Goal: Navigation & Orientation: Find specific page/section

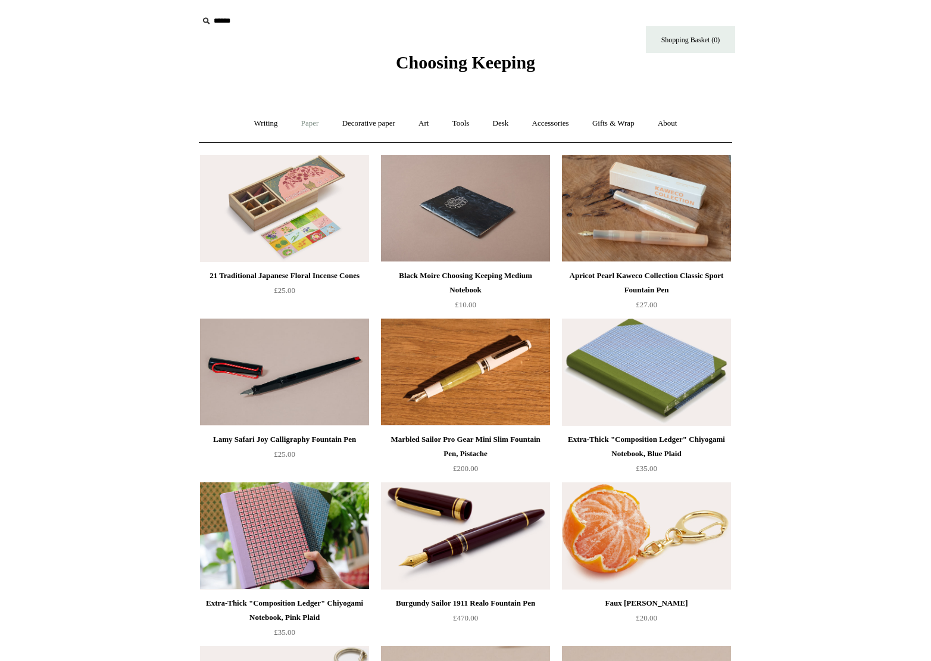
click at [297, 125] on link "Paper +" at bounding box center [310, 124] width 39 height 32
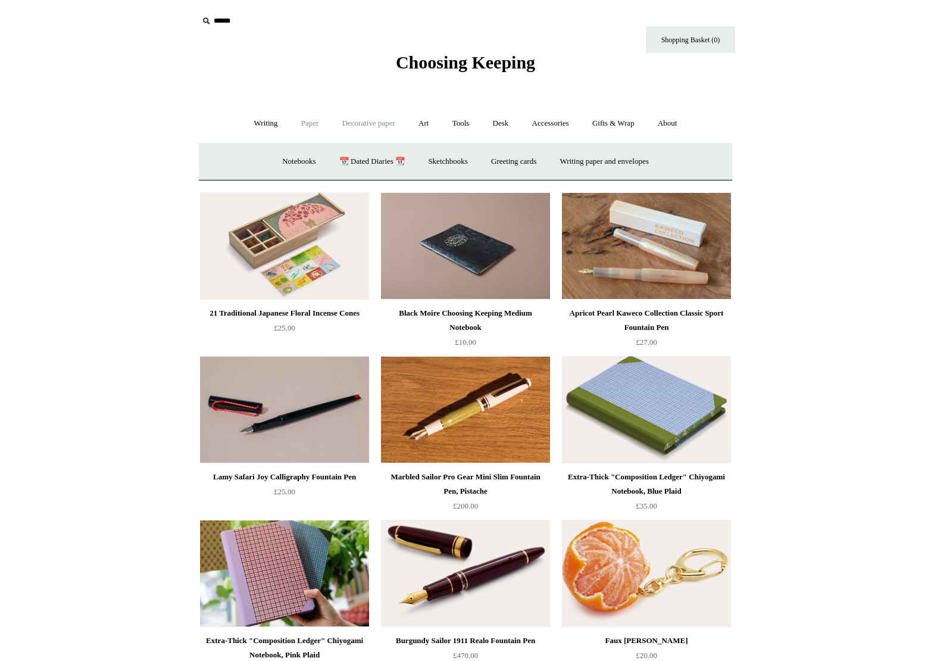
click at [391, 123] on link "Decorative paper +" at bounding box center [369, 124] width 74 height 32
click at [391, 123] on link "Decorative paper -" at bounding box center [369, 124] width 74 height 32
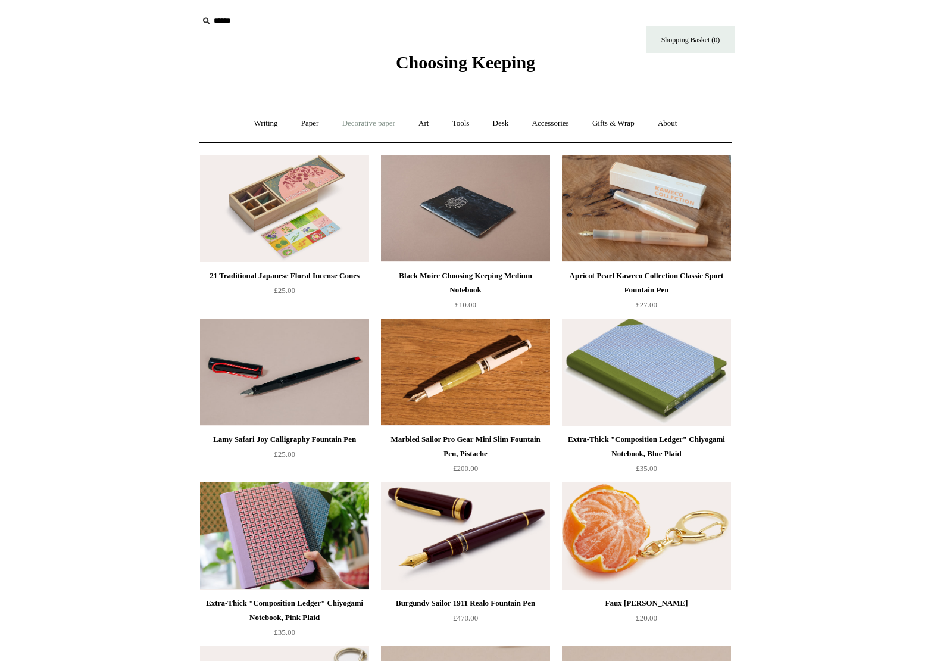
click at [381, 121] on link "Decorative paper +" at bounding box center [369, 124] width 74 height 32
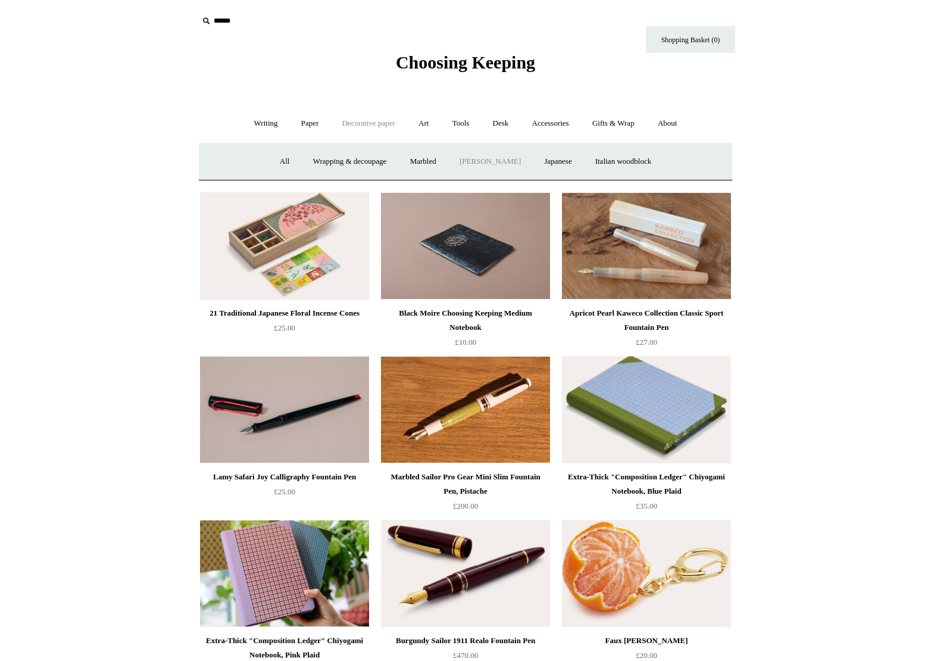
click at [473, 163] on link "[PERSON_NAME]" at bounding box center [490, 162] width 83 height 32
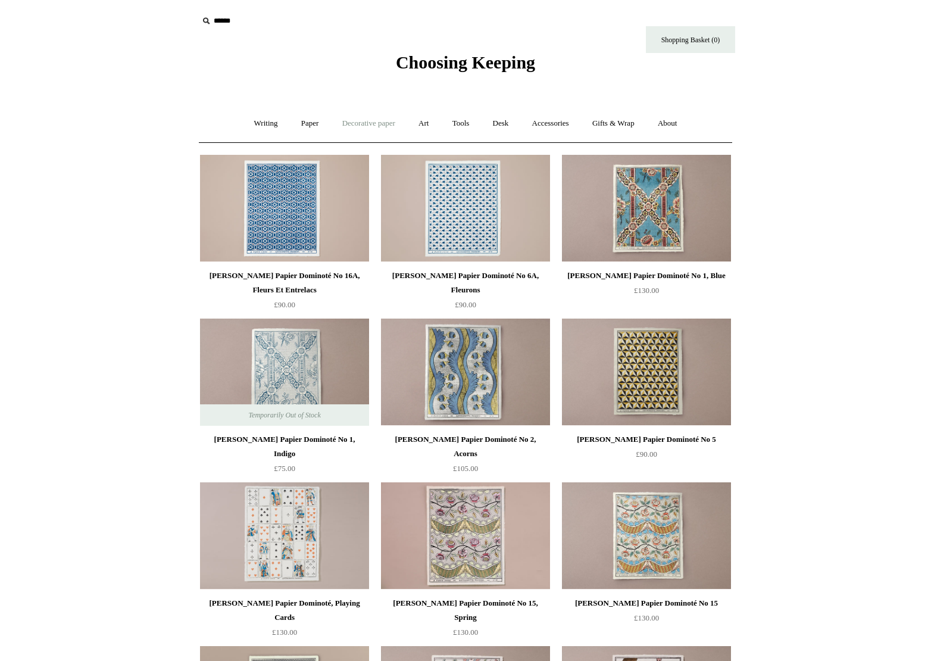
click at [373, 123] on link "Decorative paper +" at bounding box center [369, 124] width 74 height 32
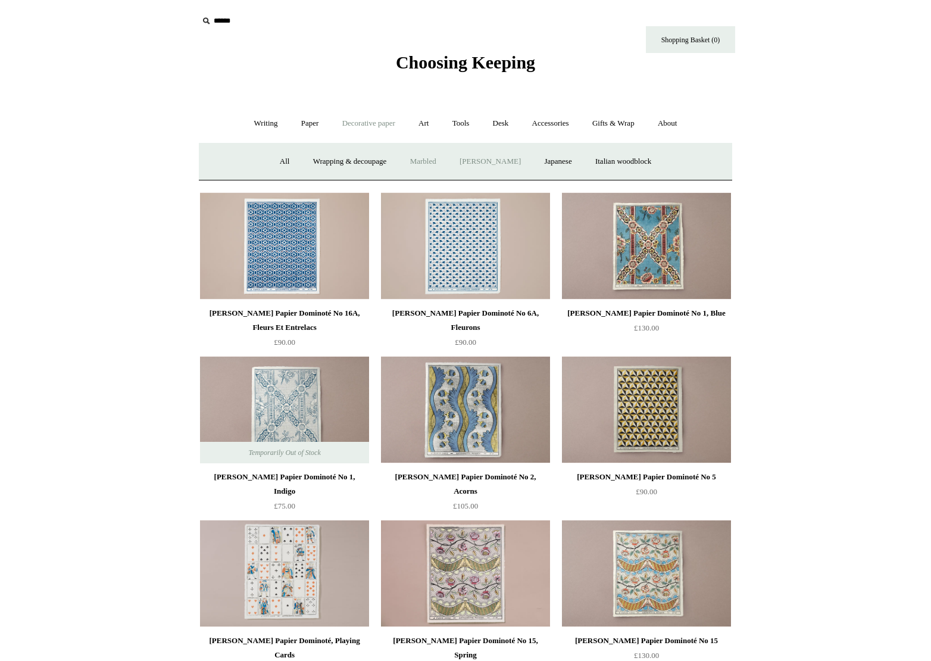
click at [428, 163] on link "Marbled" at bounding box center [424, 162] width 48 height 32
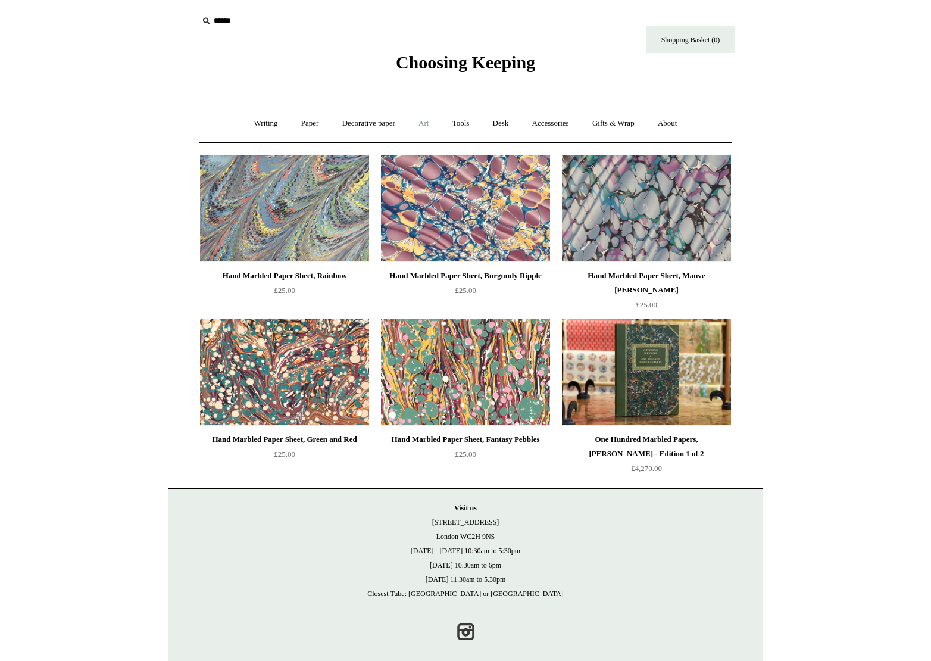
click at [427, 125] on link "Art +" at bounding box center [424, 124] width 32 height 32
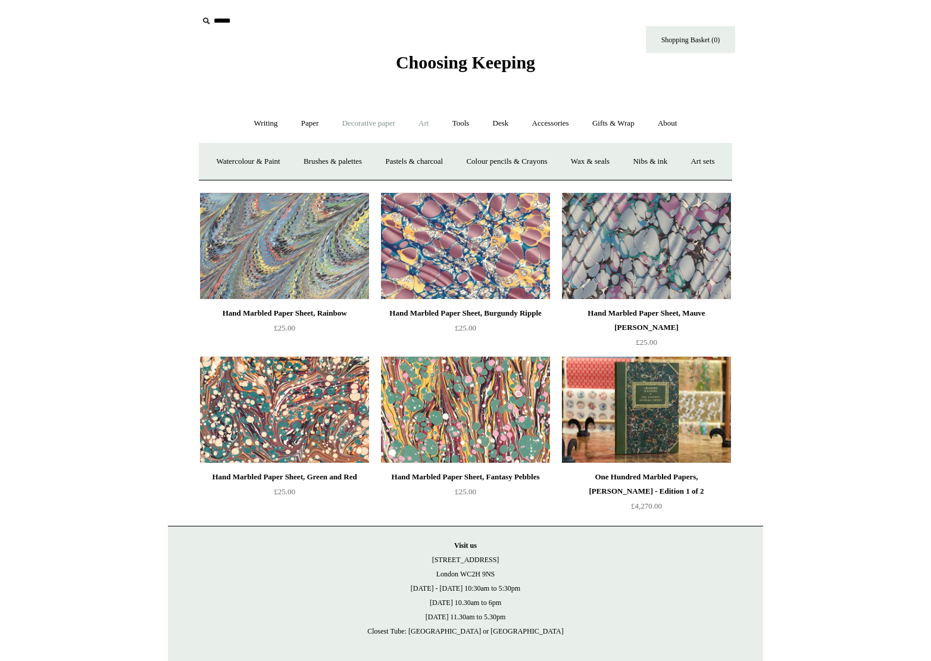
click at [360, 125] on link "Decorative paper +" at bounding box center [369, 124] width 74 height 32
click at [559, 162] on link "Japanese" at bounding box center [558, 162] width 49 height 32
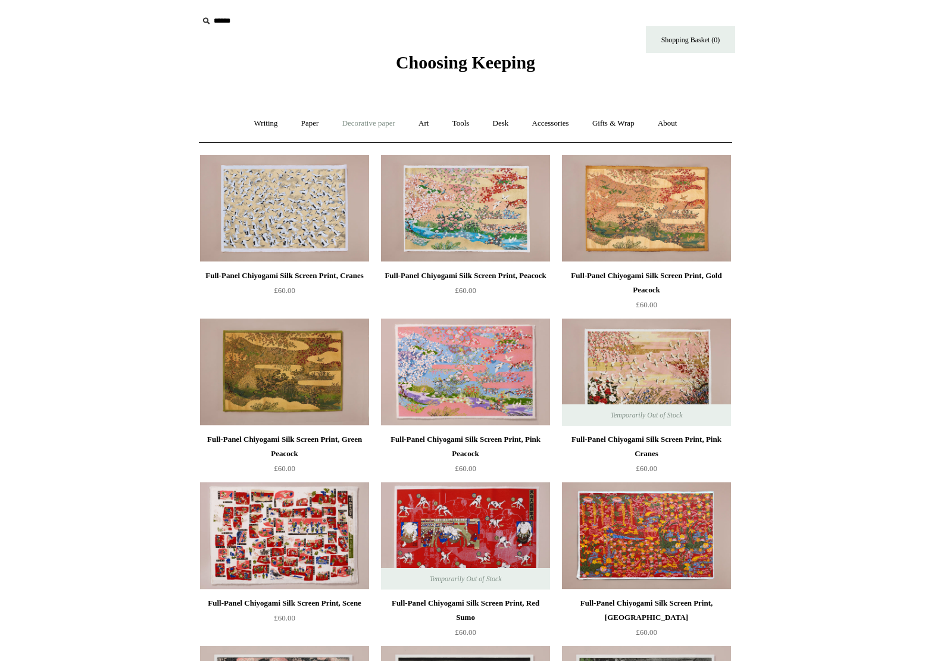
click at [359, 122] on link "Decorative paper +" at bounding box center [369, 124] width 74 height 32
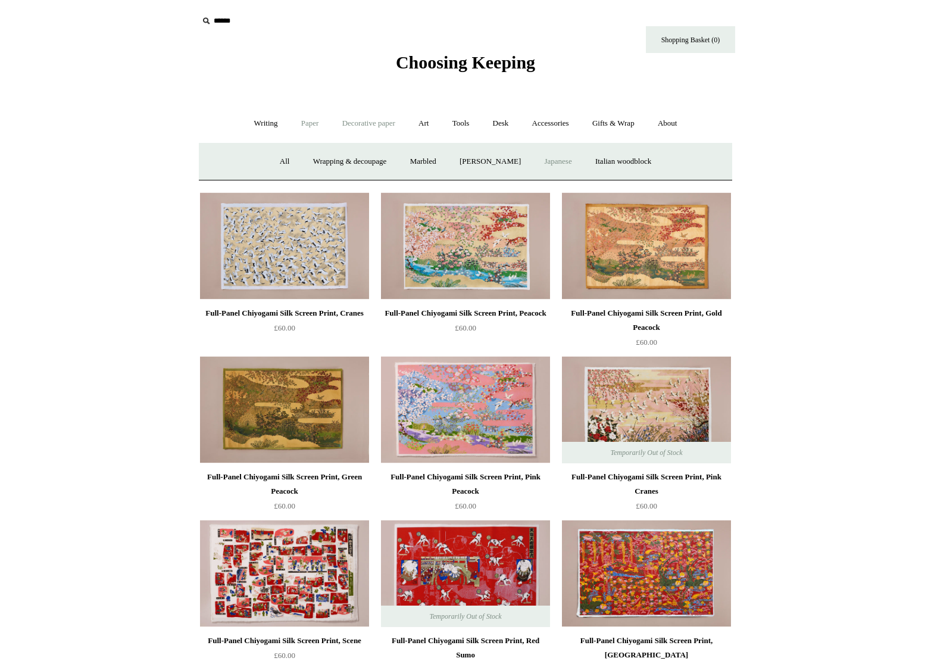
click at [304, 120] on link "Paper +" at bounding box center [310, 124] width 39 height 32
click at [456, 164] on link "Sketchbooks +" at bounding box center [447, 162] width 61 height 32
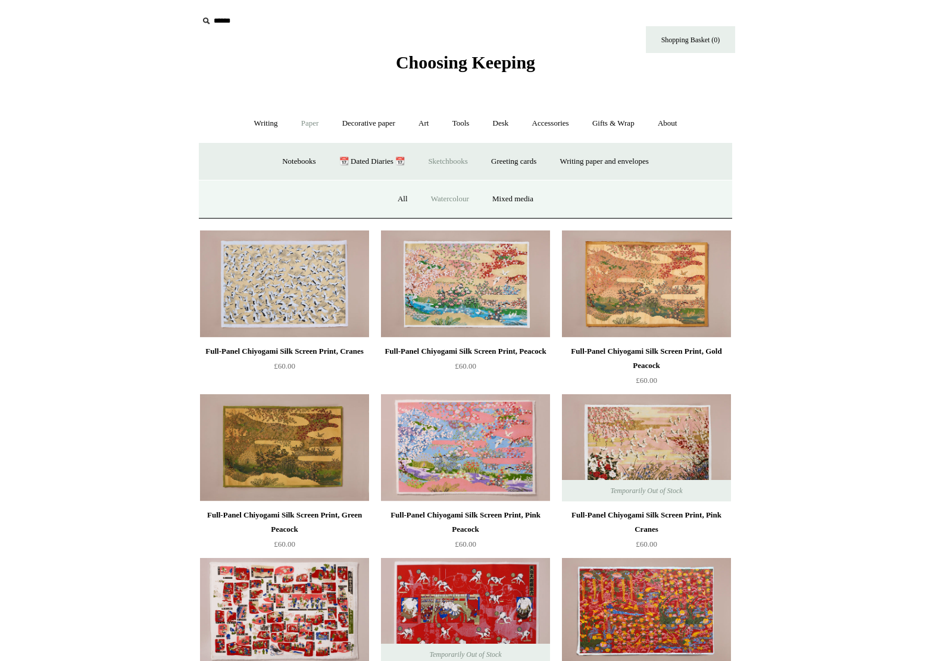
click at [457, 197] on link "Watercolour" at bounding box center [450, 199] width 60 height 32
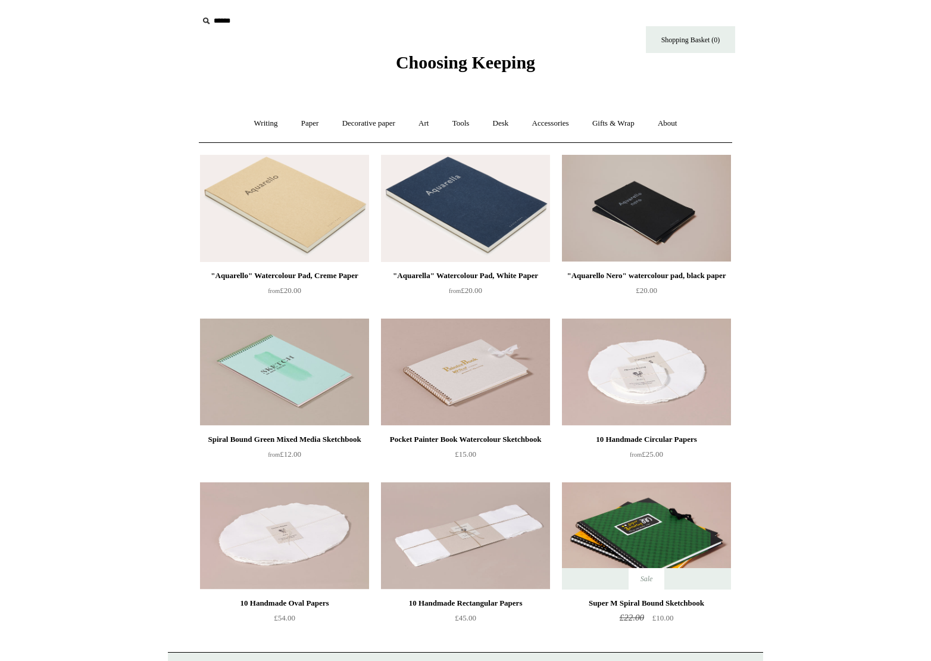
click at [491, 224] on img at bounding box center [465, 208] width 169 height 107
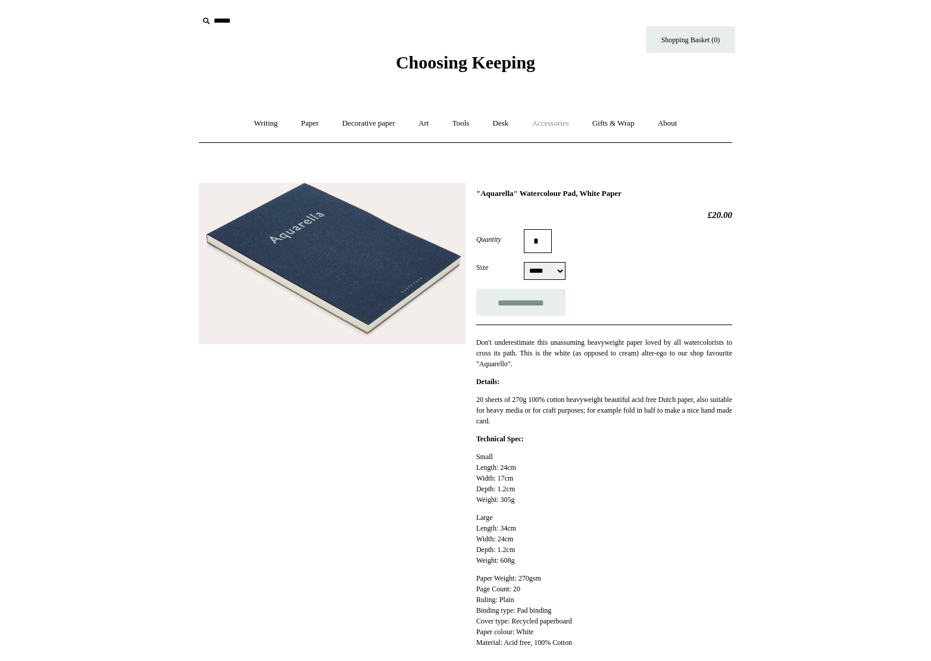
click at [570, 126] on link "Accessories +" at bounding box center [551, 124] width 58 height 32
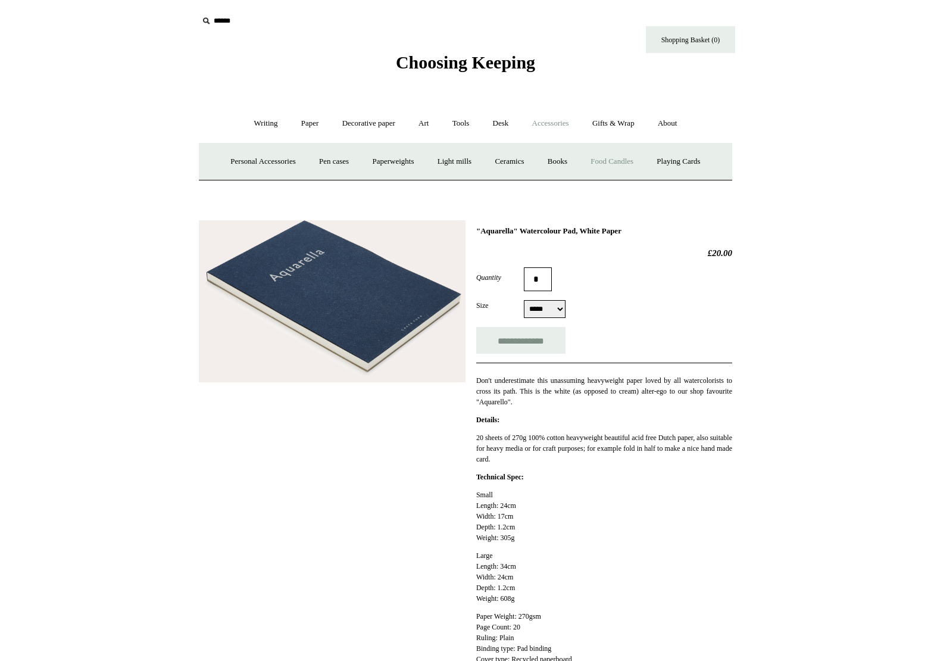
click at [617, 162] on link "Food Candles" at bounding box center [612, 162] width 64 height 32
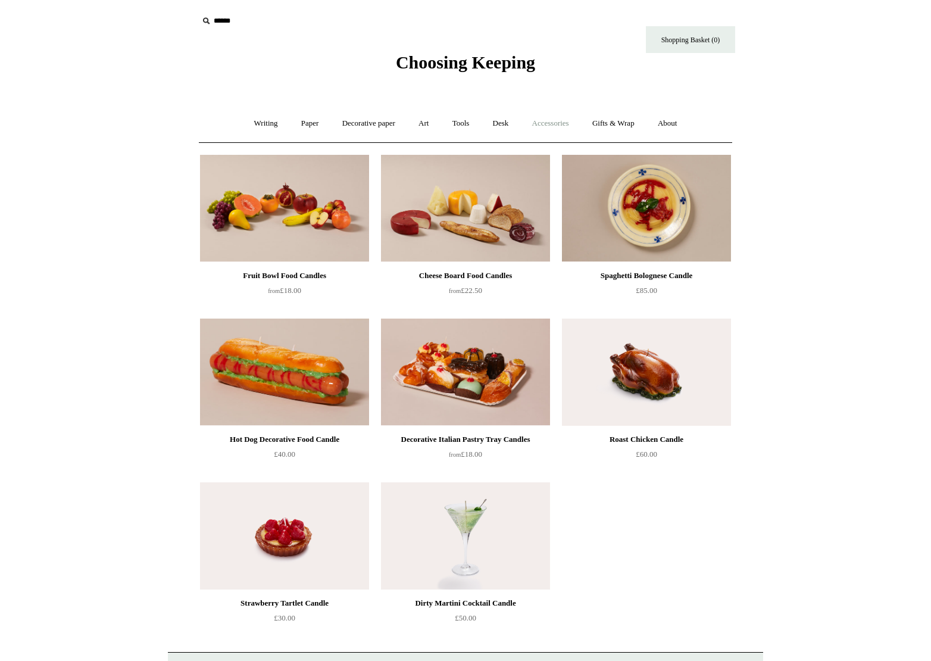
click at [552, 123] on link "Accessories +" at bounding box center [551, 124] width 58 height 32
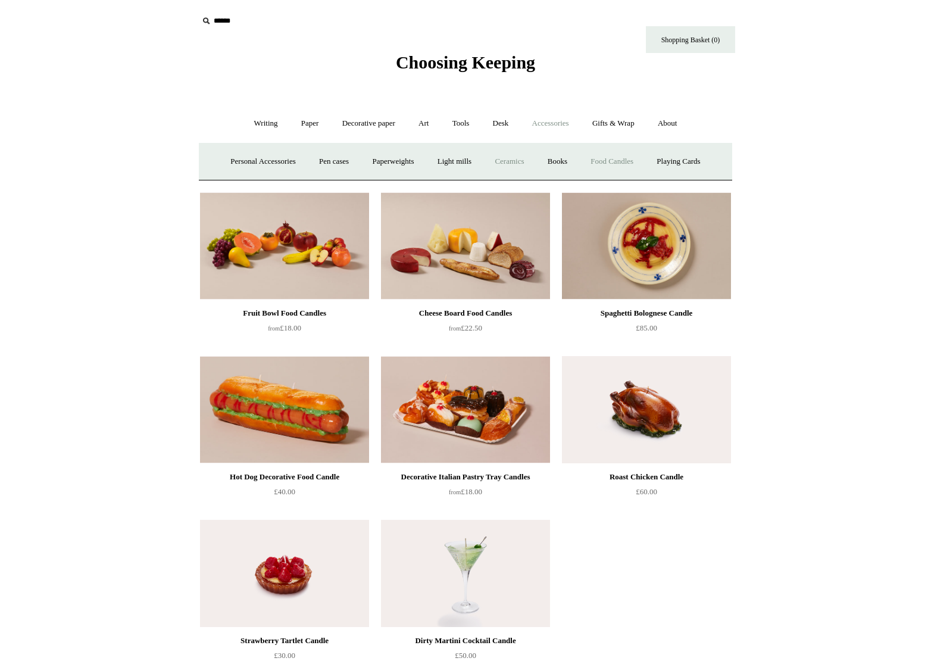
click at [513, 163] on link "Ceramics +" at bounding box center [509, 162] width 51 height 32
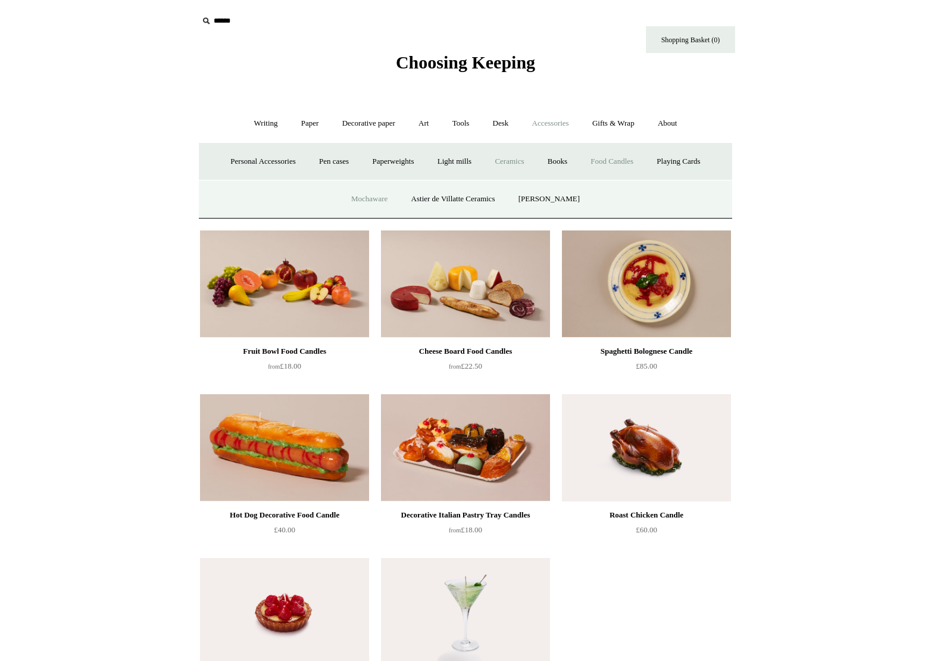
click at [368, 201] on link "Mochaware" at bounding box center [370, 199] width 58 height 32
